Goal: Task Accomplishment & Management: Manage account settings

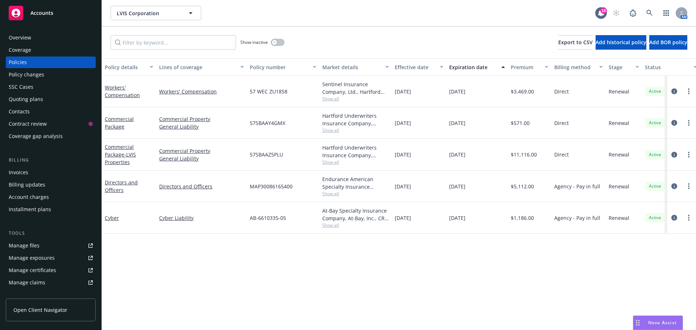
click at [46, 96] on div "Quoting plans" at bounding box center [51, 100] width 84 height 12
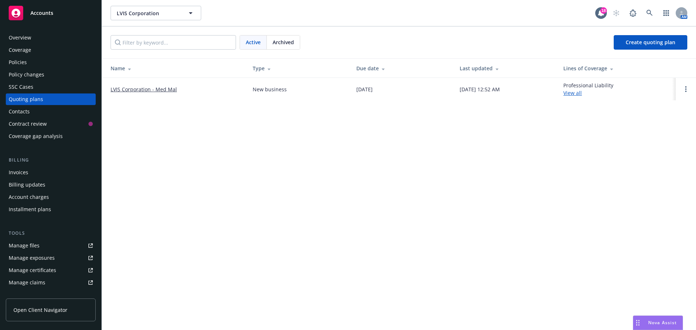
click at [132, 91] on link "LVIS Corporation - Med Mal" at bounding box center [144, 90] width 66 height 8
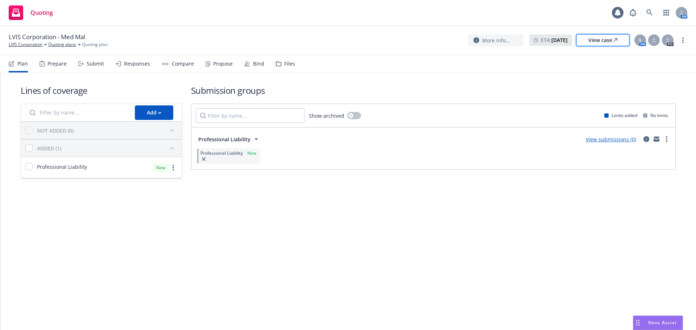
click at [588, 41] on link "View case" at bounding box center [603, 40] width 53 height 12
click at [212, 70] on div "Propose" at bounding box center [219, 63] width 27 height 17
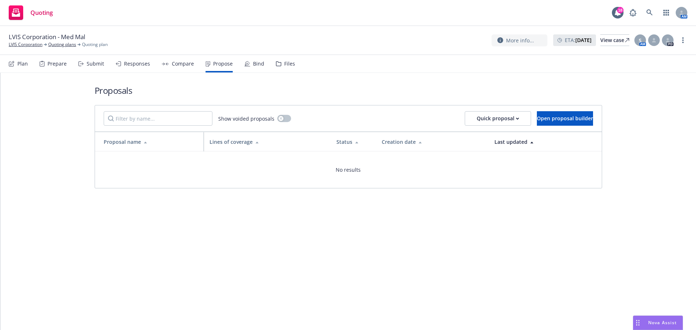
click at [28, 64] on div "Plan Prepare Submit Responses Compare Propose Bind Files" at bounding box center [152, 63] width 286 height 17
click at [25, 64] on div "Plan" at bounding box center [22, 64] width 11 height 6
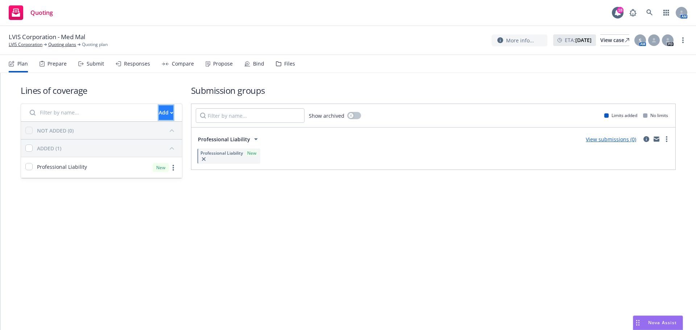
click at [159, 115] on button "Add" at bounding box center [166, 113] width 15 height 15
click at [223, 132] on span "Create new business lines of coverage" at bounding box center [190, 131] width 111 height 7
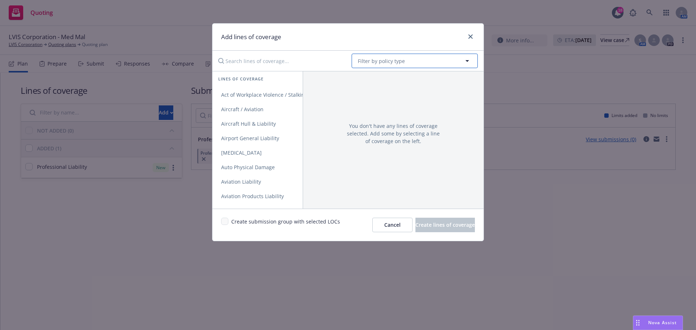
click at [404, 58] on button "Filter by policy type" at bounding box center [415, 61] width 126 height 15
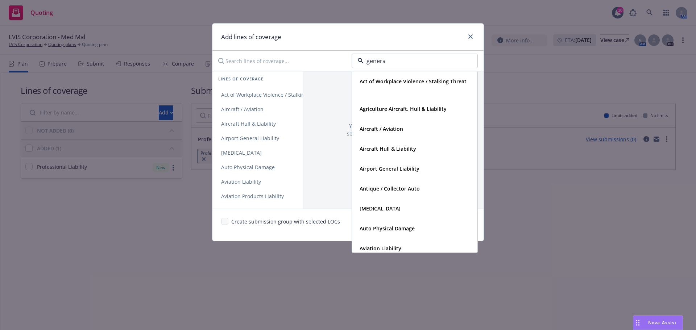
type input "general"
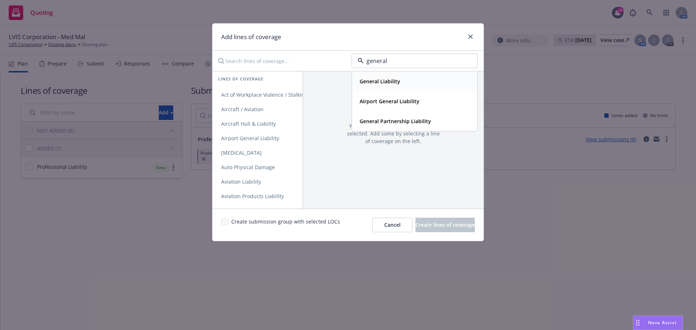
click at [386, 87] on div "General Liability" at bounding box center [414, 81] width 125 height 19
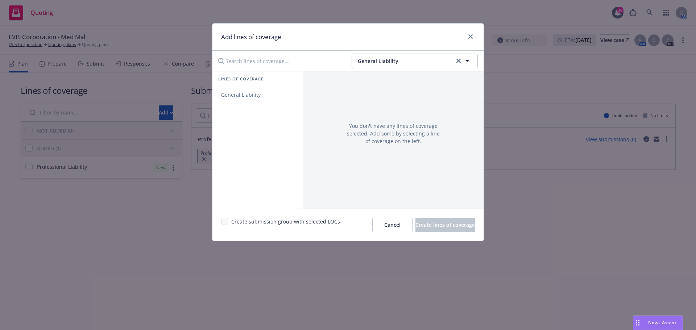
click at [241, 225] on span "Create submission group with selected LOCs" at bounding box center [285, 225] width 109 height 15
click at [254, 90] on link "General Liability" at bounding box center [257, 95] width 90 height 15
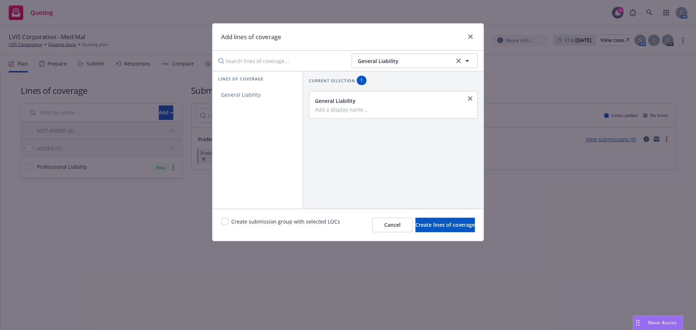
click at [229, 223] on div "Create submission group with selected LOCs" at bounding box center [280, 225] width 119 height 15
click at [228, 223] on input "checkbox" at bounding box center [224, 221] width 7 height 7
checkbox input "true"
click at [453, 228] on span "Create lines of coverage" at bounding box center [445, 225] width 59 height 7
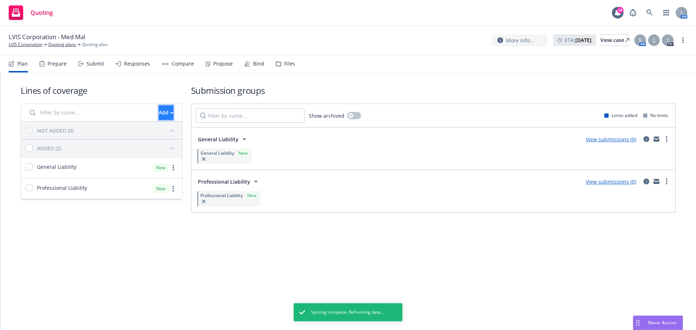
click at [159, 110] on div "Add" at bounding box center [166, 113] width 15 height 14
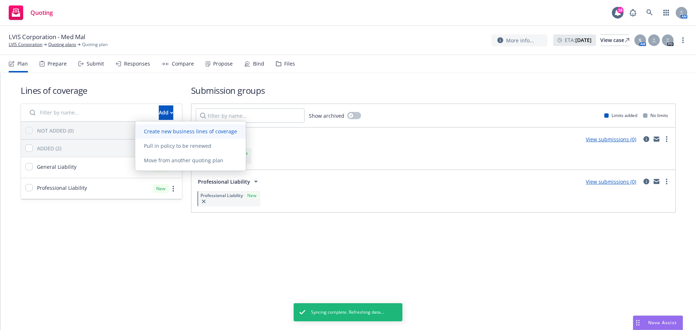
click at [165, 135] on span "Create new business lines of coverage" at bounding box center [190, 131] width 111 height 7
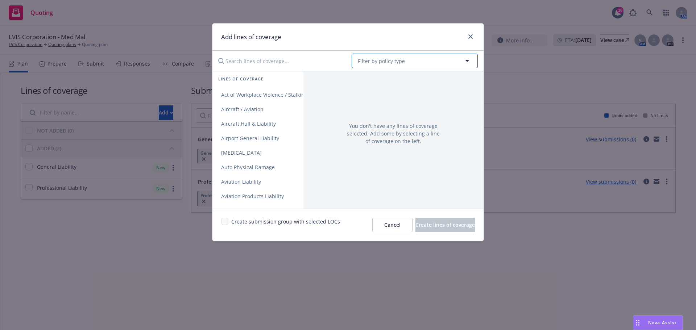
click at [405, 62] on button "Filter by policy type" at bounding box center [415, 61] width 126 height 15
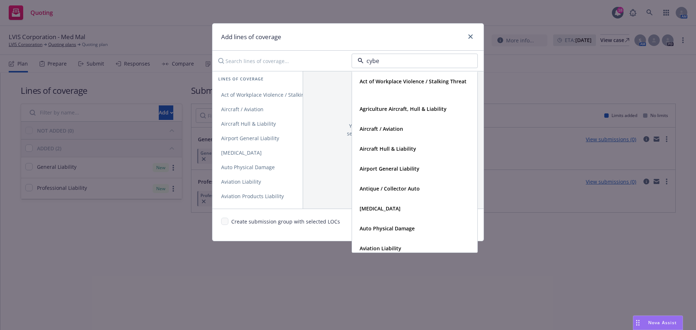
type input "cyber"
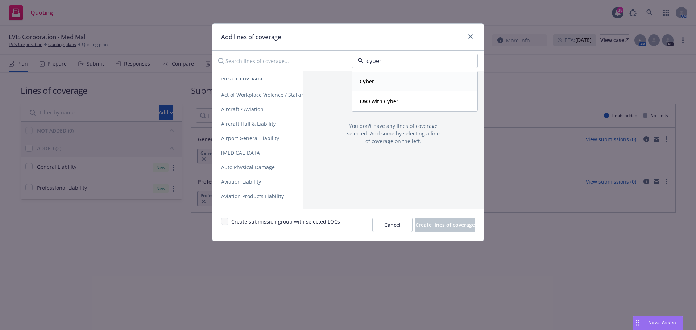
click at [404, 87] on div "Cyber" at bounding box center [414, 81] width 125 height 19
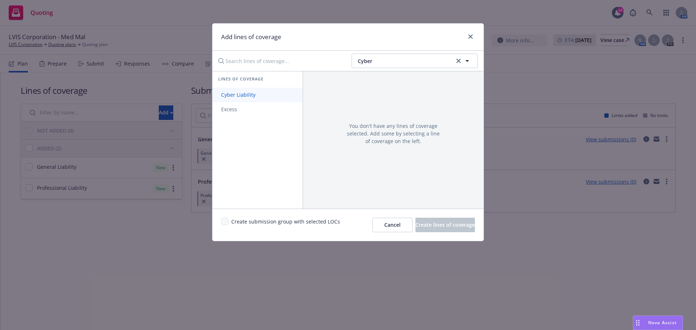
click at [252, 97] on span "Cyber Liability" at bounding box center [238, 94] width 52 height 7
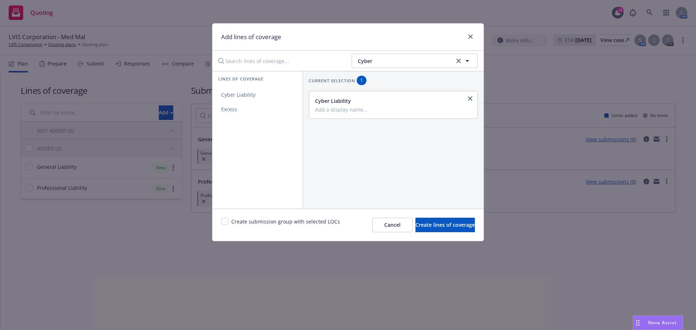
click at [219, 222] on div "Create submission group with selected LOCs Cancel Create lines of coverage" at bounding box center [347, 225] width 271 height 32
click at [225, 223] on input "checkbox" at bounding box center [224, 221] width 7 height 7
checkbox input "true"
click at [454, 230] on button "Create lines of coverage" at bounding box center [445, 225] width 59 height 15
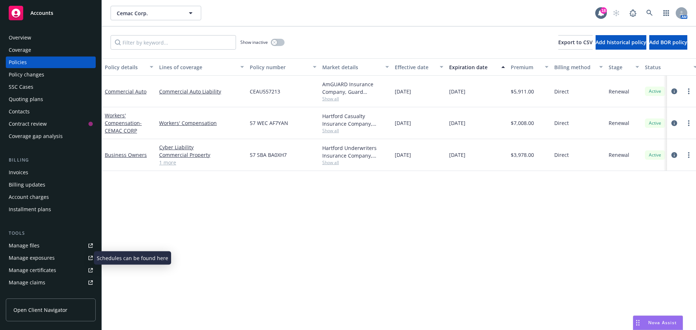
click at [45, 259] on div "Manage exposures" at bounding box center [32, 258] width 46 height 12
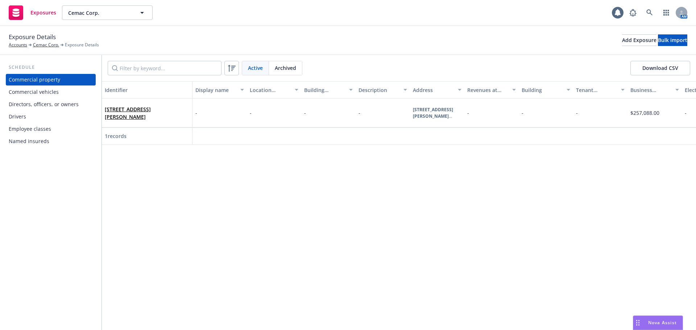
click at [46, 123] on div "Commercial property Commercial vehicles Directors, officers, or owners Drivers …" at bounding box center [51, 110] width 90 height 73
click at [48, 120] on div "Drivers" at bounding box center [51, 117] width 84 height 12
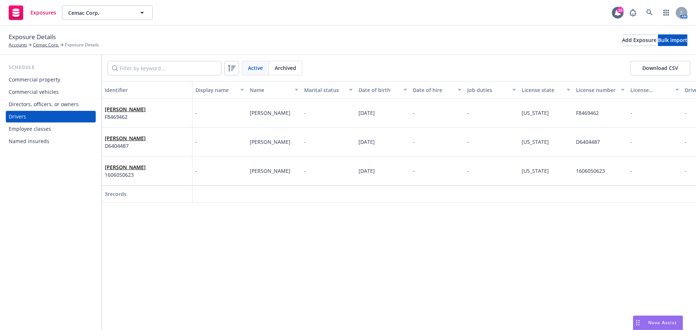
click at [179, 110] on div "Fernando Rocha-Robles F8469462" at bounding box center [147, 113] width 84 height 20
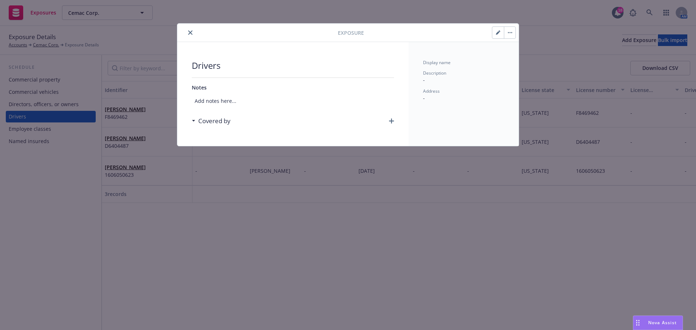
click at [192, 31] on icon "close" at bounding box center [190, 32] width 4 height 4
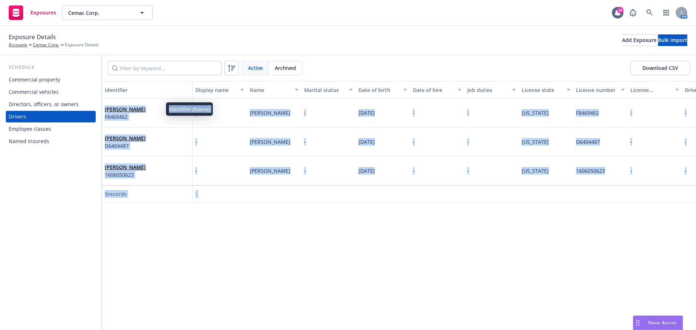
drag, startPoint x: 165, startPoint y: 111, endPoint x: 105, endPoint y: 109, distance: 59.9
drag, startPoint x: 158, startPoint y: 266, endPoint x: 121, endPoint y: 159, distance: 112.8
click at [157, 266] on div "Identifier Display name Name Marital status Date of birth Date of hire Job duti…" at bounding box center [399, 205] width 594 height 249
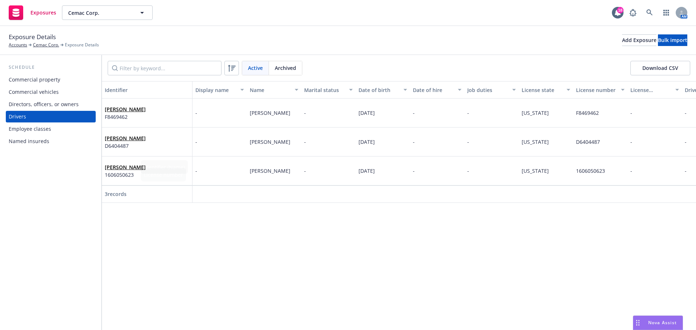
click at [15, 191] on div "Schedule Commercial property Commercial vehicles Directors, officers, or owners…" at bounding box center [51, 192] width 102 height 275
drag, startPoint x: 103, startPoint y: 108, endPoint x: 164, endPoint y: 111, distance: 61.3
click at [164, 111] on div "Fernando Rocha-Robles F8469462" at bounding box center [147, 113] width 91 height 29
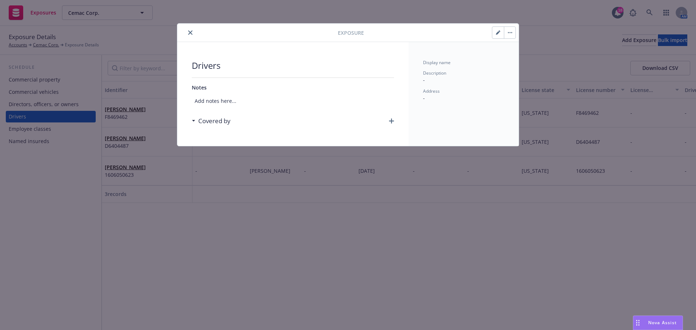
click at [513, 35] on button "button" at bounding box center [510, 33] width 12 height 12
click at [188, 30] on button "close" at bounding box center [190, 32] width 9 height 9
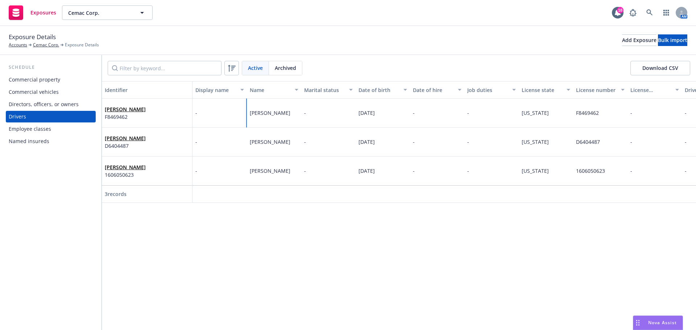
drag, startPoint x: 273, startPoint y: 123, endPoint x: 249, endPoint y: 109, distance: 28.1
click at [249, 109] on div "Fernando Rocha-Robles" at bounding box center [274, 113] width 54 height 29
copy span "Fernando Rocha-Robles"
drag, startPoint x: 273, startPoint y: 143, endPoint x: 248, endPoint y: 144, distance: 24.7
click at [248, 144] on div "Erica Li" at bounding box center [274, 142] width 54 height 29
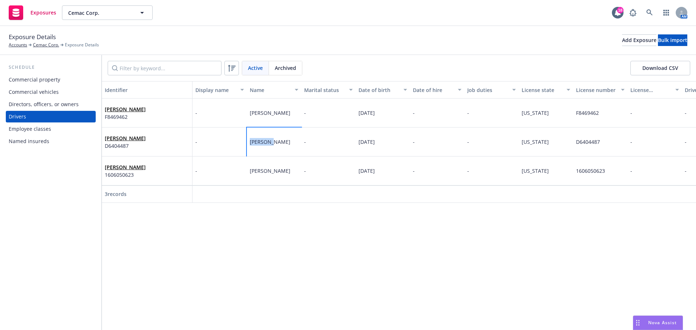
copy span "Erica Li"
drag, startPoint x: 253, startPoint y: 173, endPoint x: 249, endPoint y: 173, distance: 4.0
click at [249, 173] on div "Yo Lo Lin" at bounding box center [274, 171] width 54 height 29
copy span "Yo Lo Lin"
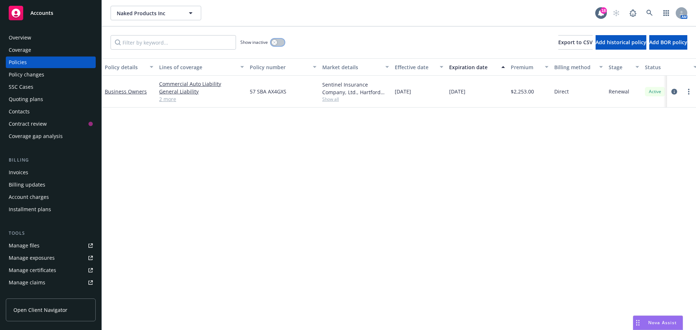
click at [281, 45] on button "button" at bounding box center [278, 42] width 14 height 7
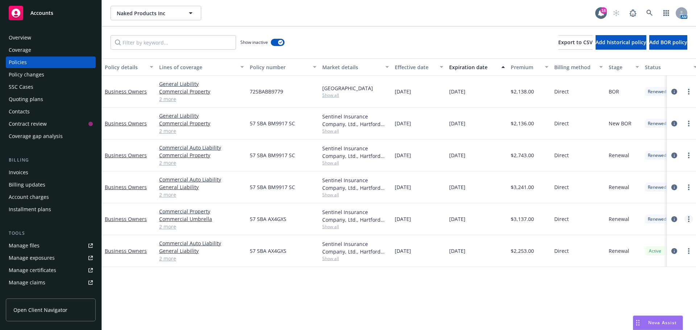
click at [693, 218] on link "more" at bounding box center [689, 219] width 9 height 9
click at [644, 322] on link "Copy logging email" at bounding box center [650, 321] width 85 height 15
drag, startPoint x: 32, startPoint y: 29, endPoint x: 32, endPoint y: 36, distance: 6.2
click at [32, 29] on div "Overview Coverage Policies Policy changes SSC Cases Quoting plans Contacts Cont…" at bounding box center [51, 176] width 102 height 307
click at [32, 36] on div "Overview" at bounding box center [51, 38] width 84 height 12
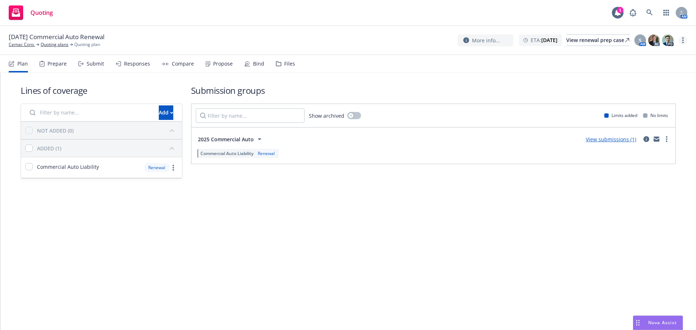
click at [681, 41] on link "more" at bounding box center [683, 40] width 9 height 9
click at [652, 61] on link "Copy logging email" at bounding box center [646, 55] width 81 height 15
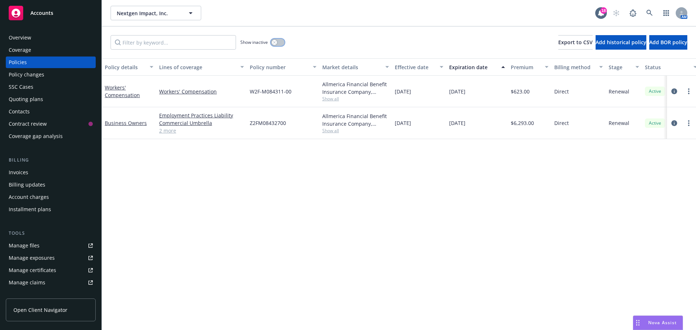
click at [281, 44] on button "button" at bounding box center [278, 42] width 14 height 7
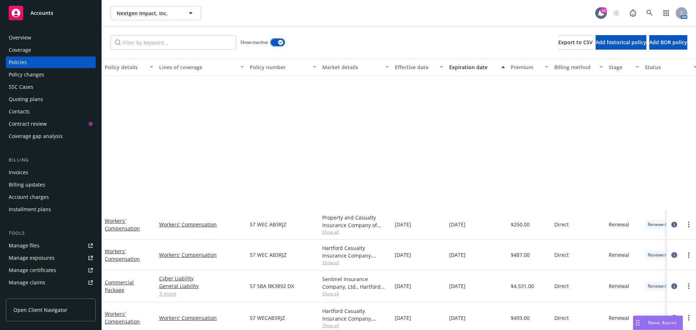
scroll to position [295, 0]
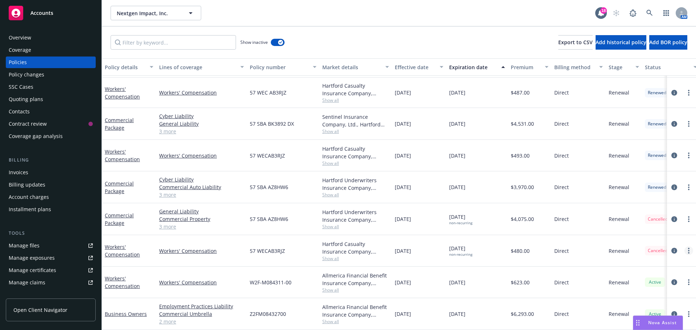
click at [685, 247] on link "more" at bounding box center [689, 251] width 9 height 9
click at [637, 239] on link "Copy logging email" at bounding box center [650, 236] width 85 height 15
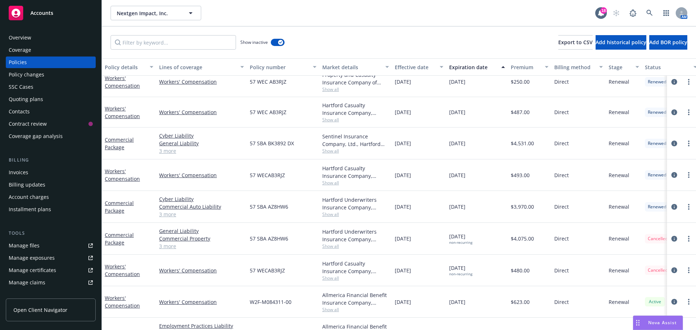
scroll to position [295, 0]
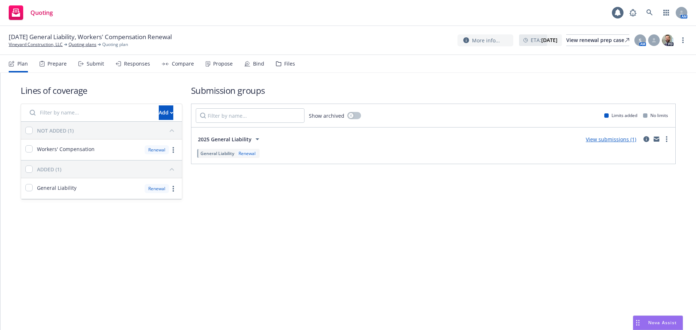
click at [225, 65] on div "Propose" at bounding box center [223, 64] width 20 height 6
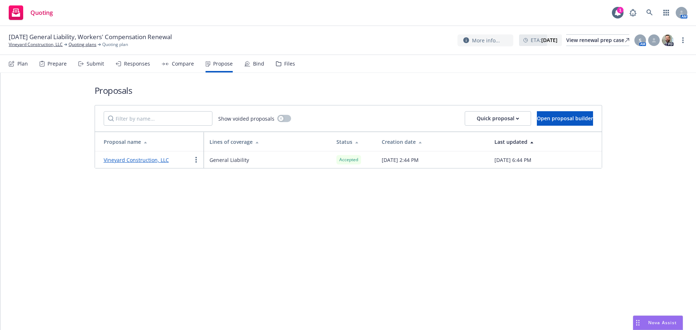
click at [262, 63] on div "Plan Prepare Submit Responses Compare Propose Bind Files" at bounding box center [152, 63] width 286 height 17
click at [261, 66] on div "Bind" at bounding box center [258, 64] width 11 height 6
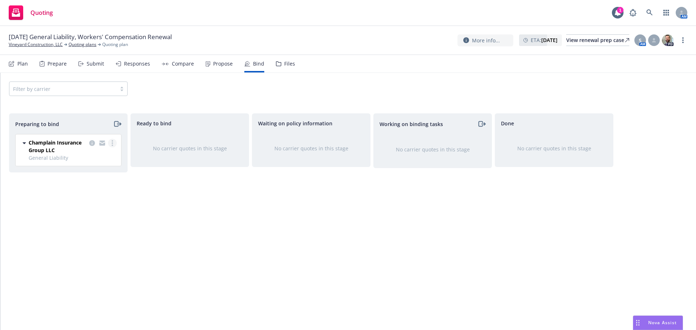
click at [116, 142] on link "more" at bounding box center [112, 143] width 9 height 9
click at [95, 175] on span "Log bind order" at bounding box center [71, 172] width 53 height 7
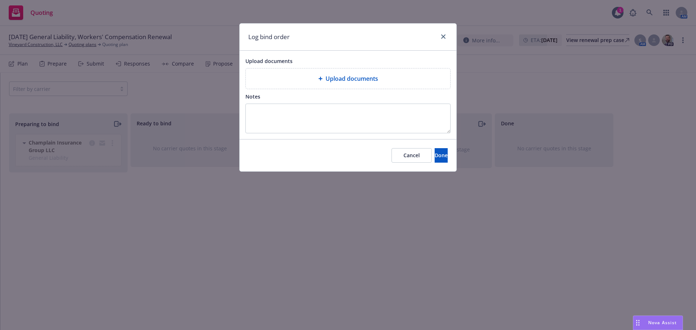
click at [400, 70] on div "Upload documents Upload documents" at bounding box center [347, 73] width 205 height 33
click at [395, 76] on div "Upload documents" at bounding box center [348, 78] width 193 height 9
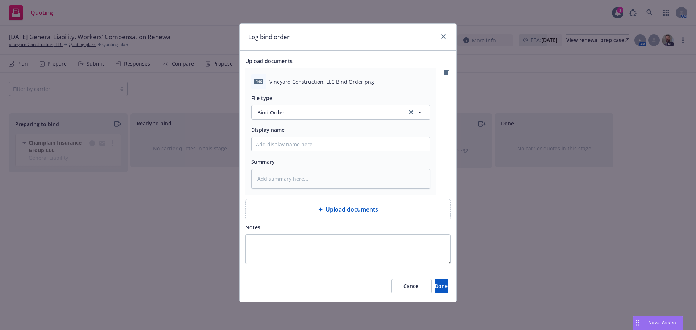
click at [426, 272] on div "Cancel Done" at bounding box center [348, 286] width 217 height 32
drag, startPoint x: 430, startPoint y: 281, endPoint x: 427, endPoint y: 278, distance: 4.6
click at [435, 281] on button "Done" at bounding box center [441, 286] width 13 height 15
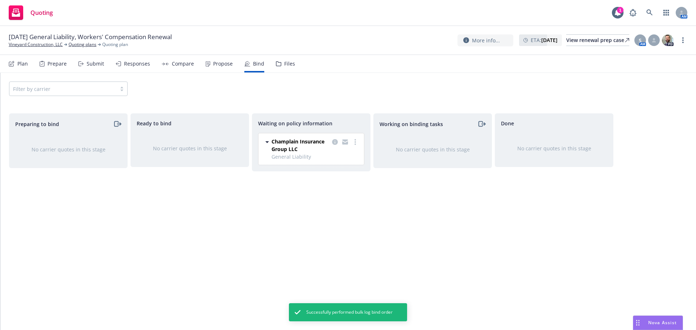
click at [222, 65] on div "Propose" at bounding box center [223, 64] width 20 height 6
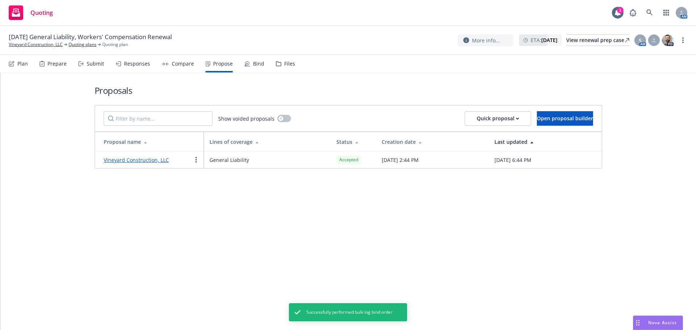
click at [161, 160] on link "Vineyard Construction, LLC" at bounding box center [136, 160] width 65 height 7
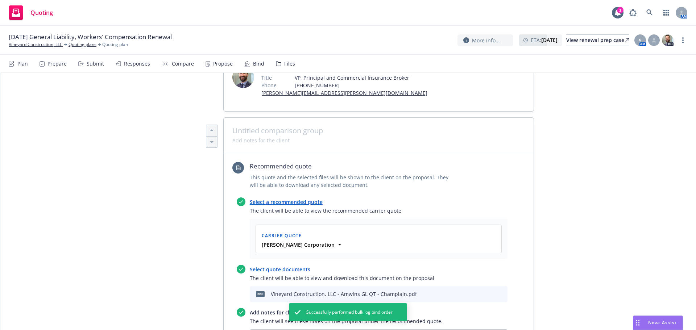
scroll to position [338, 0]
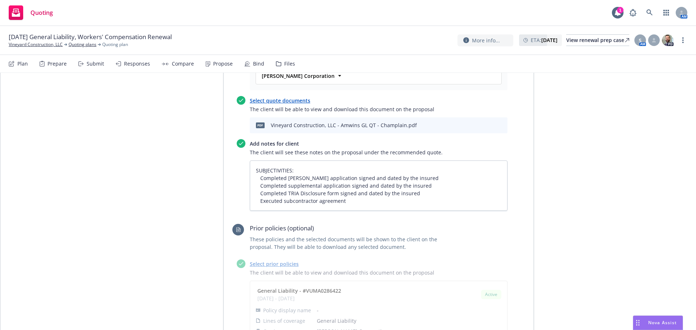
click at [476, 126] on icon "download file" at bounding box center [477, 125] width 6 height 6
click at [686, 42] on link "more" at bounding box center [683, 40] width 9 height 9
drag, startPoint x: 648, startPoint y: 59, endPoint x: 567, endPoint y: 22, distance: 88.6
click at [648, 59] on link "Copy logging email" at bounding box center [646, 55] width 81 height 15
type textarea "x"
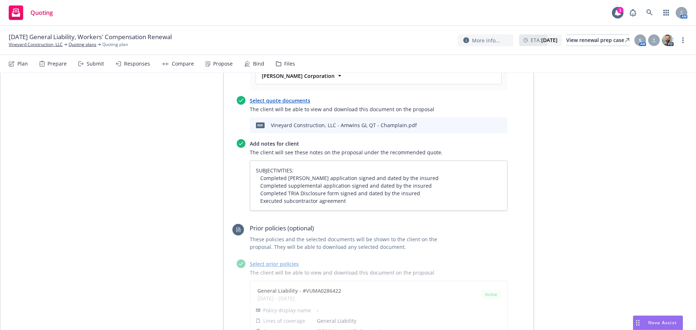
click at [30, 49] on div "09/09/25 General Liability, Workers' Compensation Renewal Vineyard Construction…" at bounding box center [348, 40] width 696 height 29
click at [30, 48] on div "09/09/25 General Liability, Workers' Compensation Renewal Vineyard Construction…" at bounding box center [348, 40] width 696 height 29
click at [30, 45] on link "Vineyard Construction, LLC" at bounding box center [36, 44] width 54 height 7
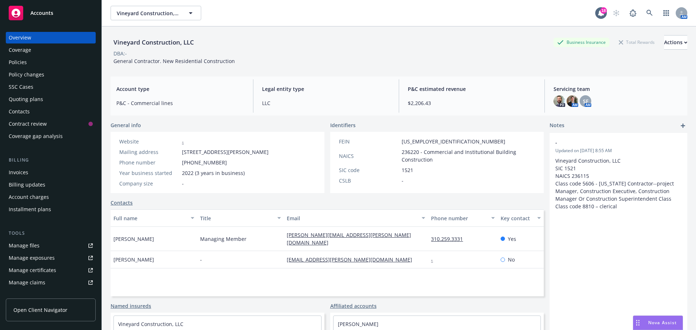
click at [24, 169] on div "Invoices" at bounding box center [19, 173] width 20 height 12
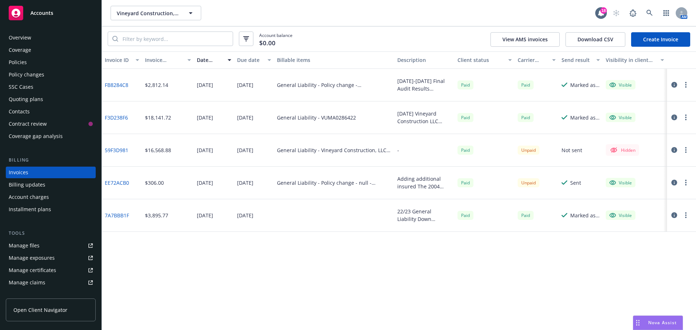
click at [433, 123] on div "[DATE] Vineyard Construction LLC General Liability Invoice" at bounding box center [424, 117] width 54 height 15
click at [107, 117] on link "F3D238F6" at bounding box center [116, 118] width 23 height 8
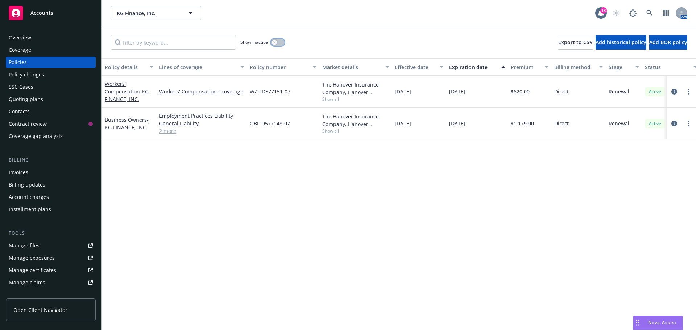
click at [276, 43] on icon "button" at bounding box center [274, 42] width 3 height 3
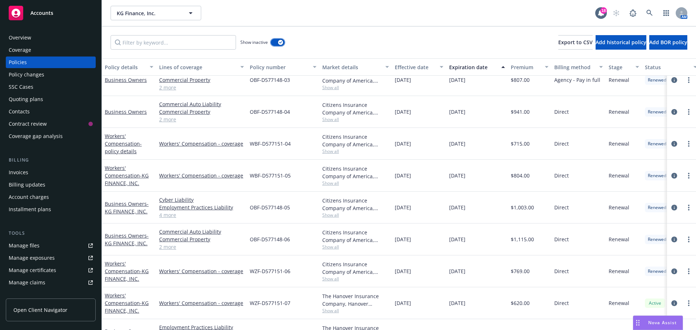
scroll to position [241, 0]
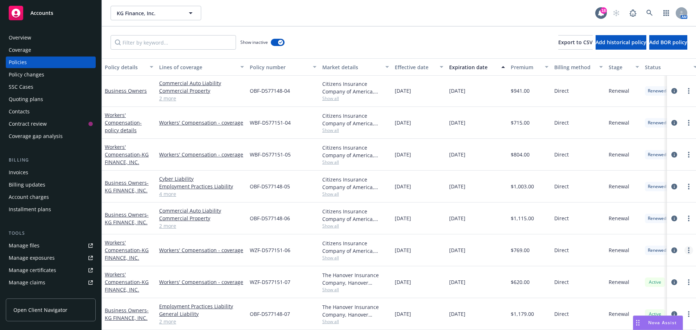
click at [688, 248] on icon "more" at bounding box center [688, 251] width 1 height 6
click at [647, 237] on link "Copy logging email" at bounding box center [650, 235] width 85 height 15
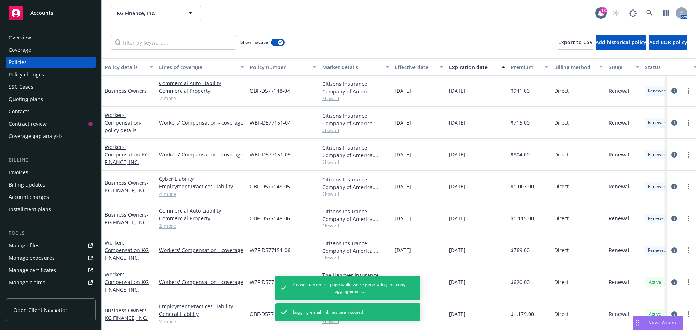
click at [343, 255] on span "Show all" at bounding box center [355, 258] width 67 height 6
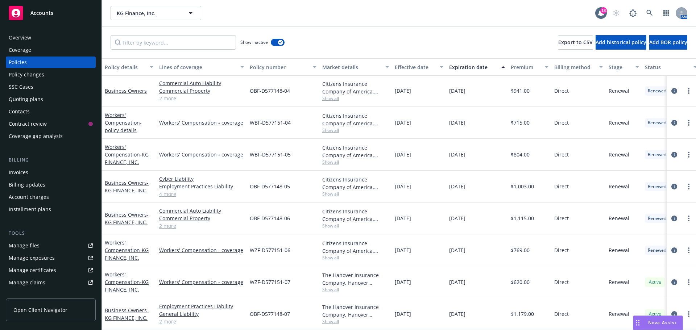
click at [47, 35] on div "Overview" at bounding box center [51, 38] width 84 height 12
